Goal: Find specific page/section

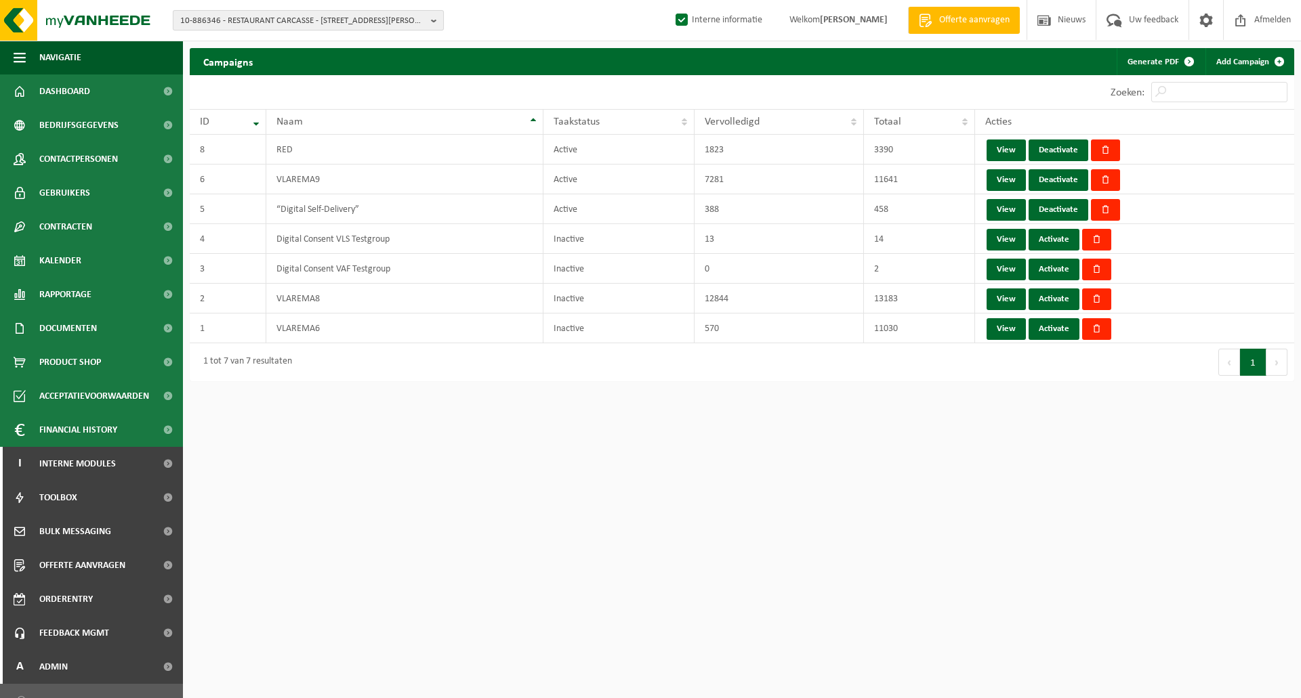
click at [290, 27] on span "10-886346 - RESTAURANT CARCASSE - [STREET_ADDRESS][PERSON_NAME]" at bounding box center [302, 21] width 245 height 20
paste input "01-053854"
type input "01-053854"
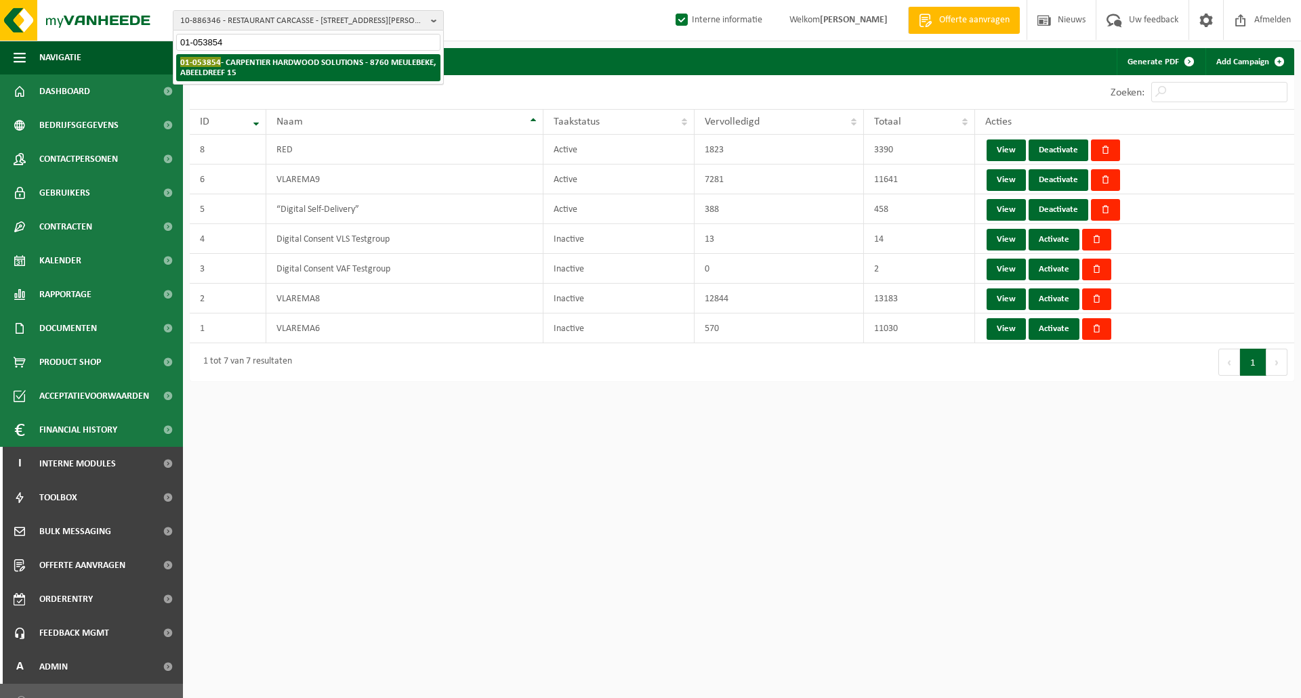
click at [280, 63] on strong "01-053854 - CARPENTIER HARDWOOD SOLUTIONS - 8760 MEULEBEKE, ABEELDREEF 15" at bounding box center [307, 67] width 255 height 20
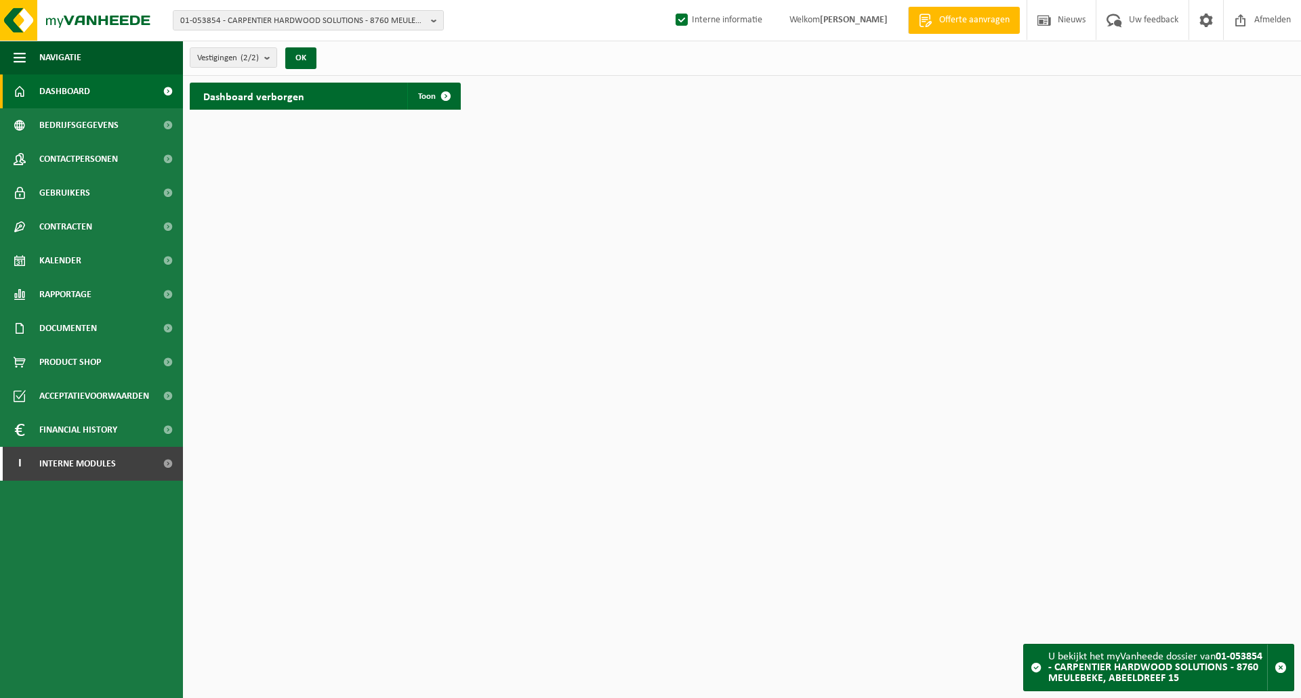
click at [501, 91] on div "Dashboard verborgen Toon" at bounding box center [741, 96] width 1111 height 41
click at [442, 92] on span at bounding box center [445, 96] width 27 height 27
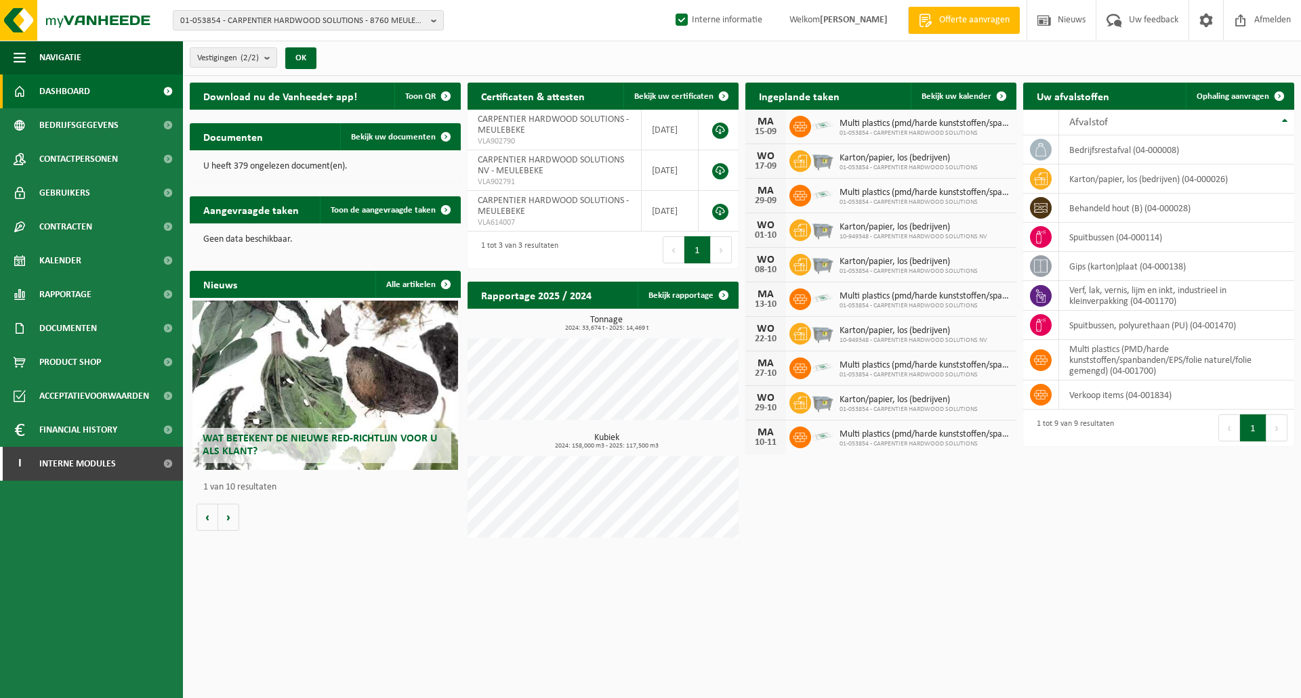
click at [539, 54] on div "Vestigingen (2/2) Alles selecteren Alles deselecteren Actieve selecteren CARPEN…" at bounding box center [742, 58] width 1118 height 35
click at [887, 476] on div "Download nu de Vanheede+ app! Toon QR Certificaten & attesten Bekijk uw certifi…" at bounding box center [741, 314] width 1111 height 476
click at [963, 489] on div "Download nu de Vanheede+ app! Toon QR Certificaten & attesten Bekijk uw certifi…" at bounding box center [741, 314] width 1111 height 476
click at [1092, 515] on div "Download nu de Vanheede+ app! Toon QR Certificaten & attesten Bekijk uw certifi…" at bounding box center [741, 314] width 1111 height 476
click at [227, 56] on span "Vestigingen (2/2)" at bounding box center [228, 58] width 62 height 20
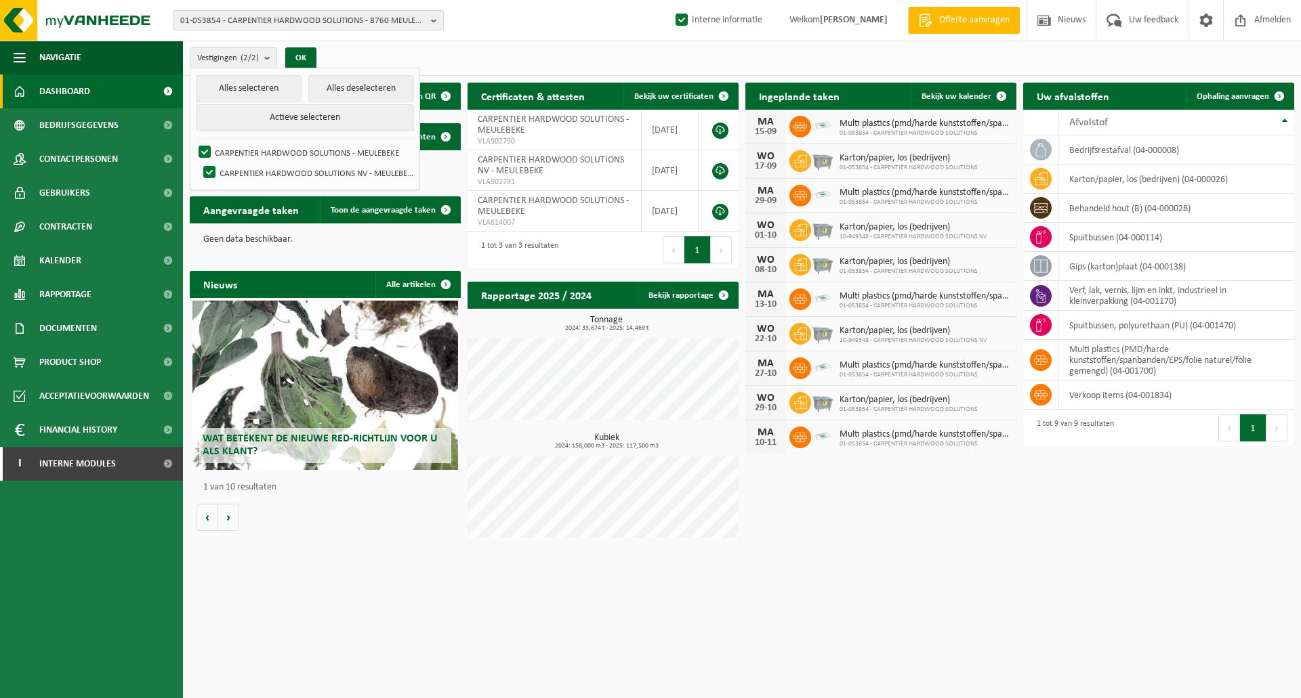
click at [460, 61] on div "Vestigingen (2/2) Alles selecteren Alles deselecteren Actieve selecteren CARPEN…" at bounding box center [742, 58] width 1118 height 35
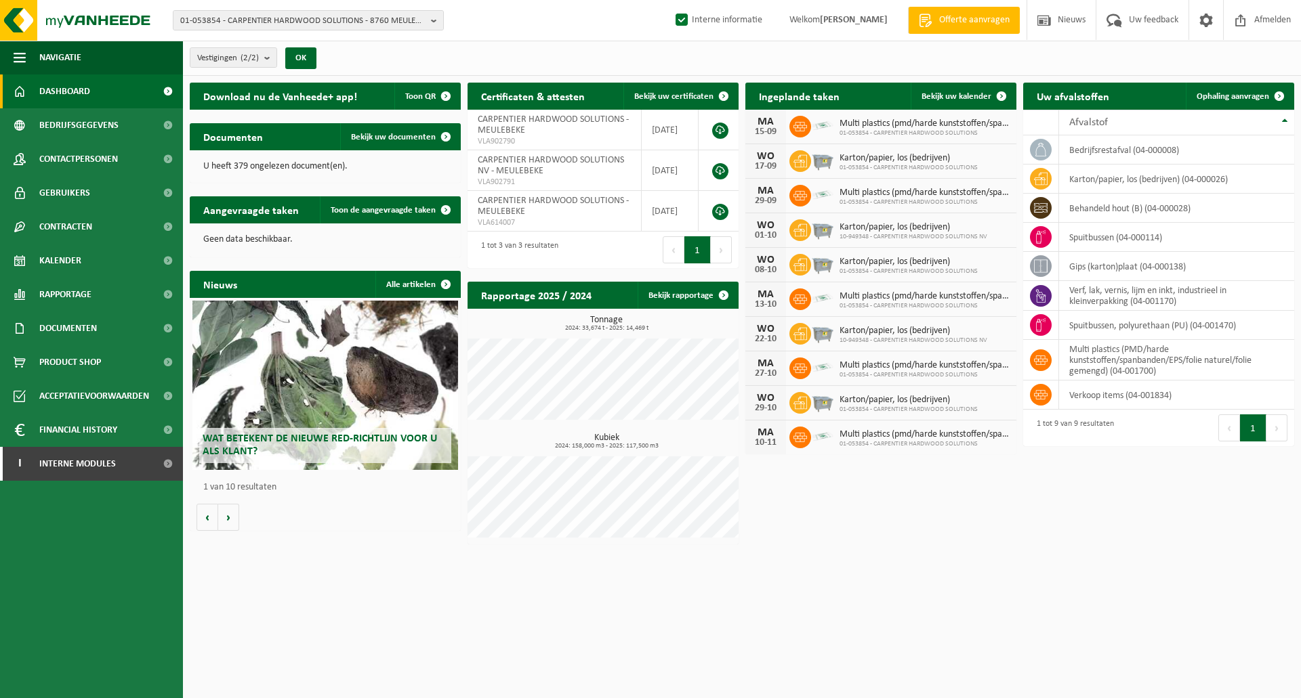
click at [874, 568] on html "01-053854 - CARPENTIER HARDWOOD SOLUTIONS - 8760 MEULEBEKE, ABEELDREEF 15 01-05…" at bounding box center [650, 349] width 1301 height 698
click at [728, 614] on html "01-053854 - CARPENTIER HARDWOOD SOLUTIONS - 8760 MEULEBEKE, ABEELDREEF 15 01-05…" at bounding box center [650, 349] width 1301 height 698
drag, startPoint x: 881, startPoint y: 607, endPoint x: 908, endPoint y: 602, distance: 26.8
click at [881, 607] on html "01-053854 - CARPENTIER HARDWOOD SOLUTIONS - 8760 MEULEBEKE, ABEELDREEF 15 01-05…" at bounding box center [650, 349] width 1301 height 698
click at [908, 602] on html "01-053854 - CARPENTIER HARDWOOD SOLUTIONS - 8760 MEULEBEKE, ABEELDREEF 15 01-05…" at bounding box center [650, 349] width 1301 height 698
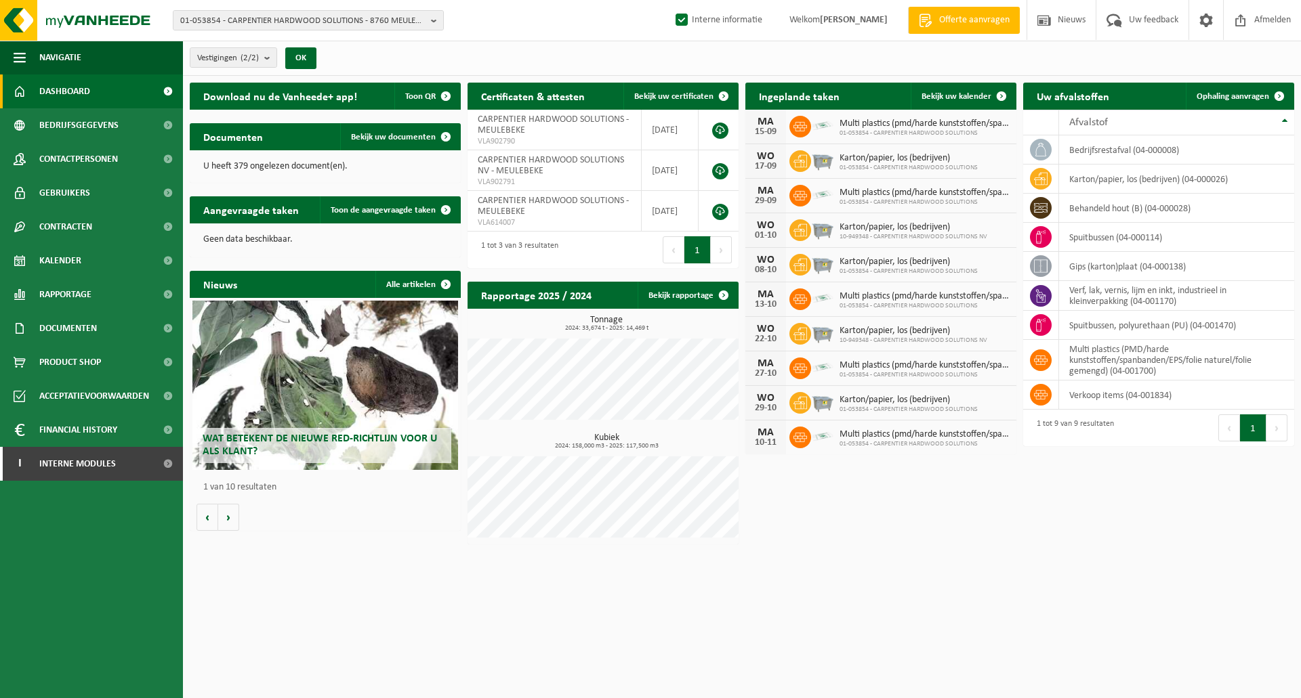
click at [933, 586] on html "01-053854 - CARPENTIER HARDWOOD SOLUTIONS - 8760 MEULEBEKE, ABEELDREEF 15 01-05…" at bounding box center [650, 349] width 1301 height 698
click at [971, 545] on div "Download nu de Vanheede+ app! Toon QR Certificaten & attesten Bekijk uw certifi…" at bounding box center [741, 314] width 1111 height 476
